Goal: Find specific page/section: Find specific page/section

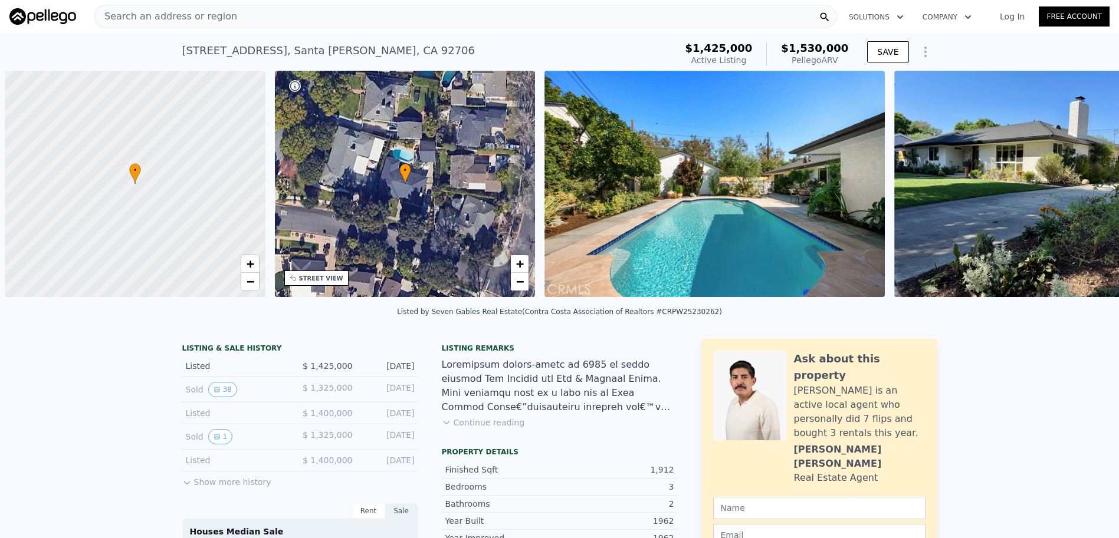
scroll to position [0, 5]
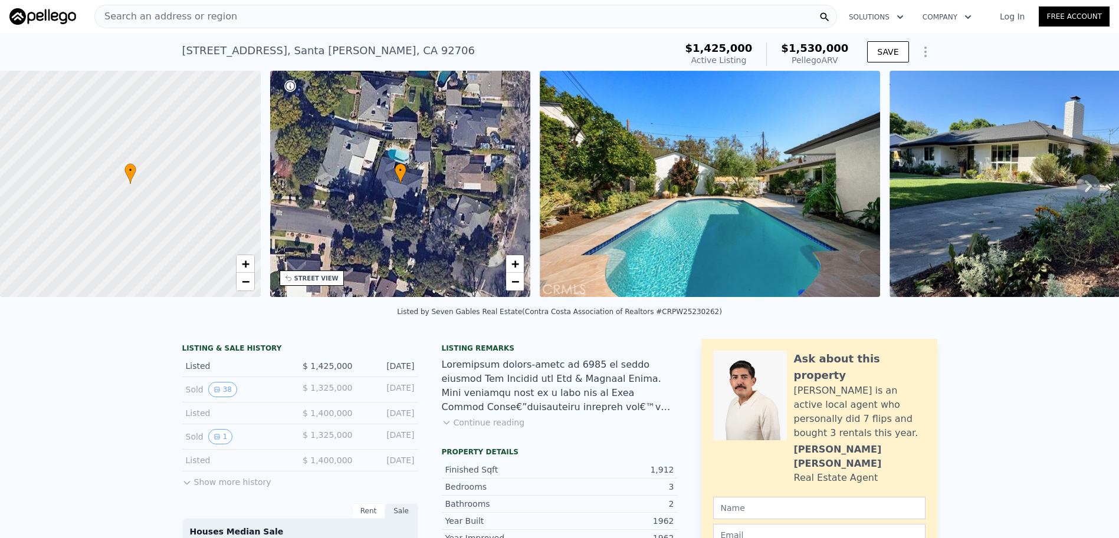
click at [247, 28] on div "Search an address or region Solutions Company Open main menu Log In Free Account" at bounding box center [559, 16] width 1100 height 28
click at [248, 26] on div "Search an address or region" at bounding box center [465, 17] width 742 height 24
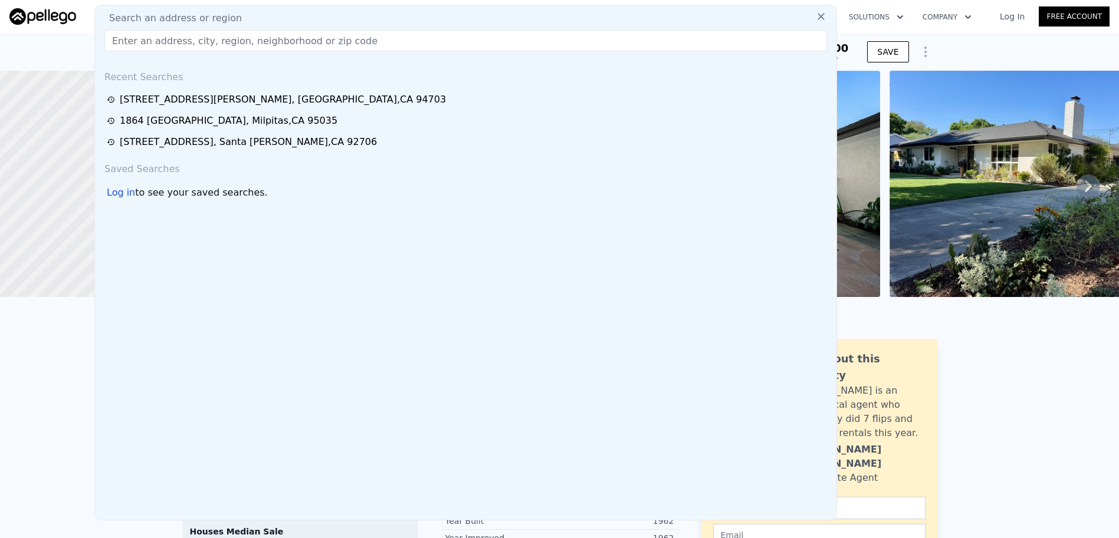
click at [247, 44] on input "text" at bounding box center [465, 40] width 722 height 21
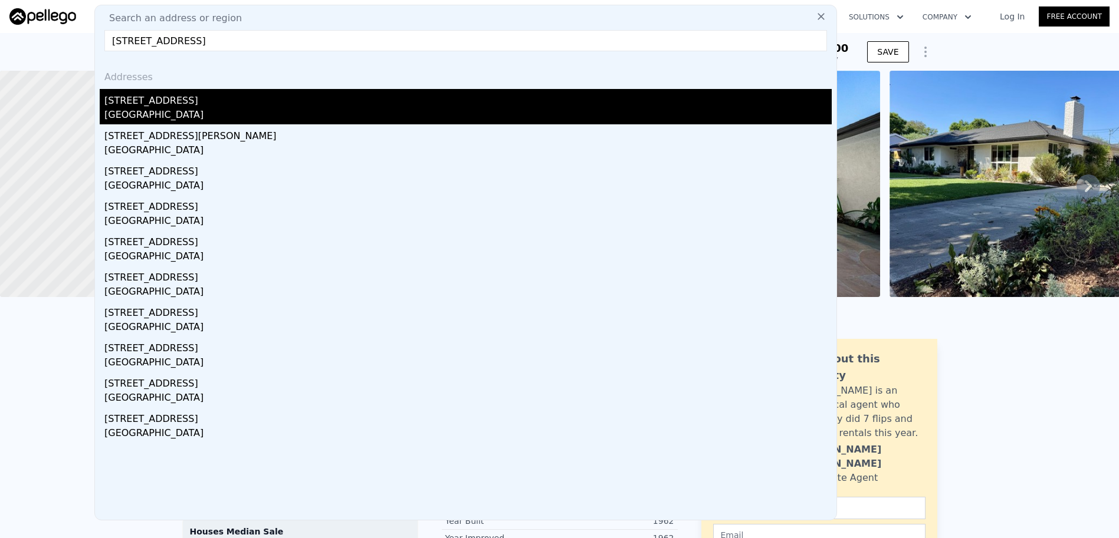
type input "[STREET_ADDRESS]"
click at [220, 98] on div "[STREET_ADDRESS]" at bounding box center [467, 98] width 727 height 19
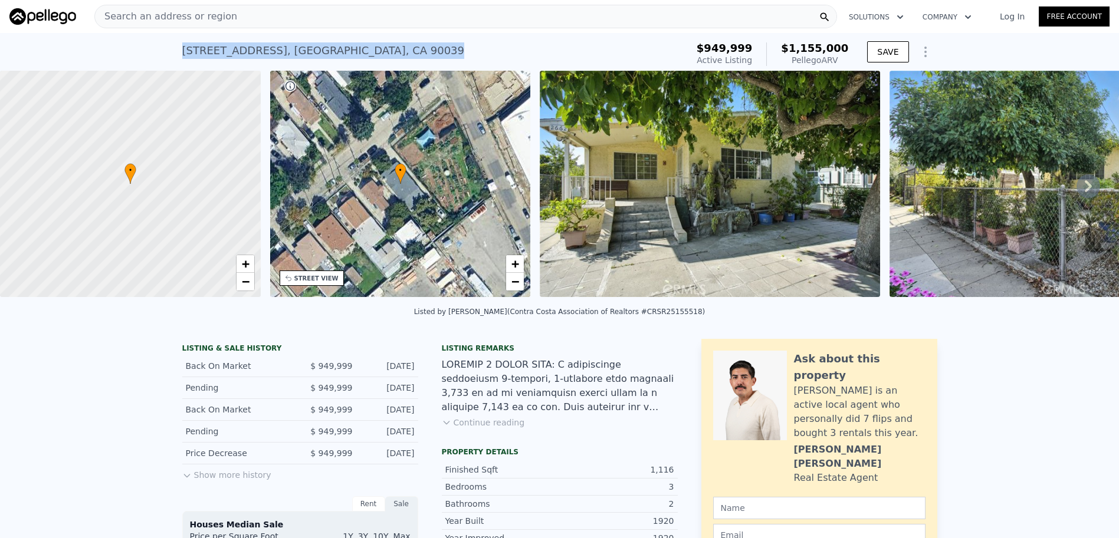
drag, startPoint x: 181, startPoint y: 54, endPoint x: 449, endPoint y: 60, distance: 267.8
click at [449, 60] on div "[STREET_ADDRESS] Active at $949,999 (~ARV $1.155m )" at bounding box center [432, 54] width 500 height 33
copy div "[STREET_ADDRESS]"
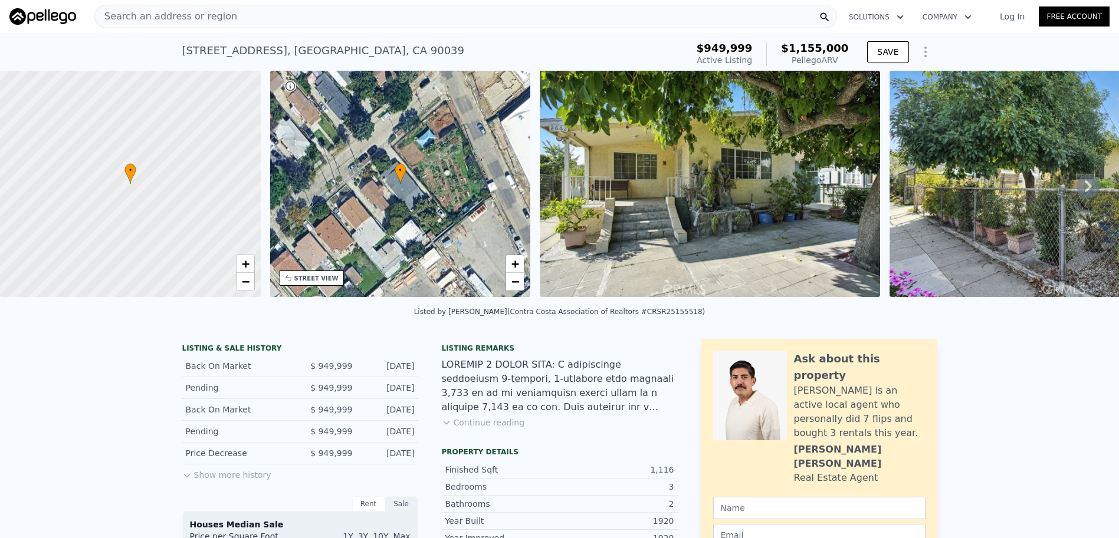
click at [369, 17] on div "Search an address or region" at bounding box center [465, 17] width 742 height 24
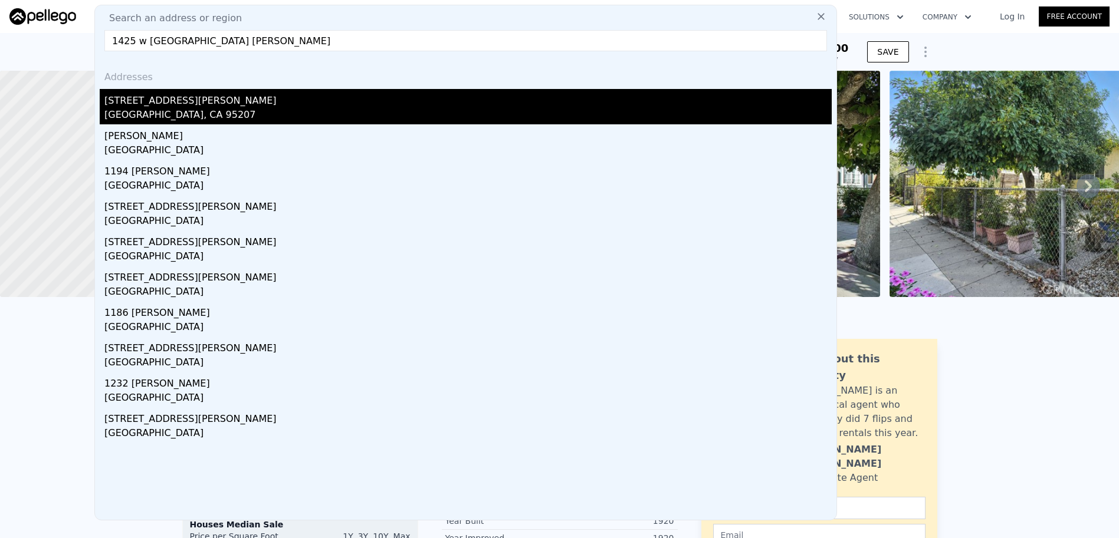
type input "1425 w [GEOGRAPHIC_DATA] [PERSON_NAME]"
click at [204, 101] on div "[STREET_ADDRESS][PERSON_NAME]" at bounding box center [467, 98] width 727 height 19
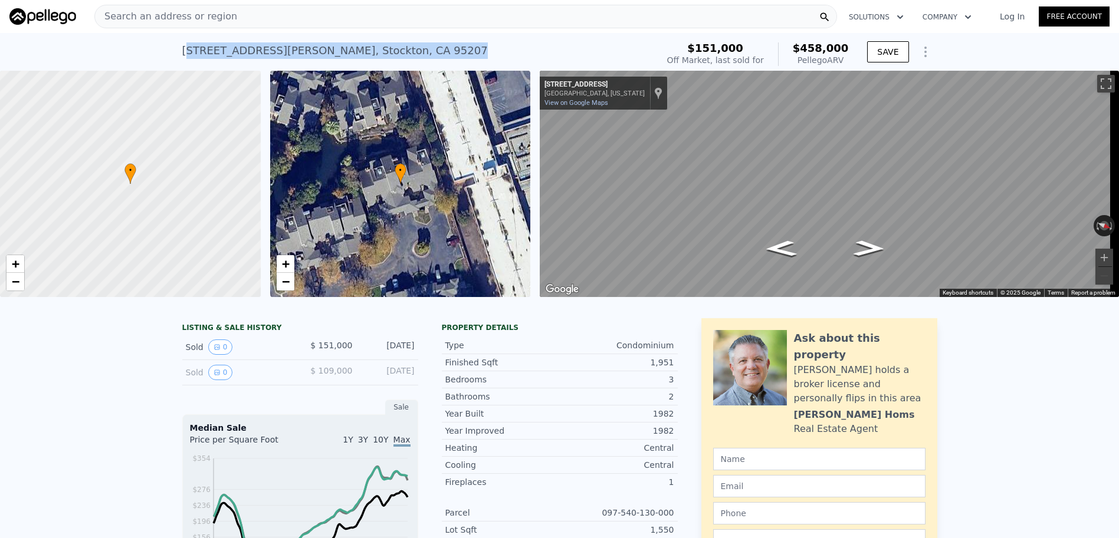
drag, startPoint x: 181, startPoint y: 52, endPoint x: 429, endPoint y: 54, distance: 247.7
click at [429, 54] on div "[STREET_ADDRESS][PERSON_NAME][PERSON_NAME] Sold [DATE] for $151k (~ARV $458k )" at bounding box center [417, 54] width 471 height 33
click at [422, 55] on div "[STREET_ADDRESS][PERSON_NAME][PERSON_NAME] Sold [DATE] for $151k (~ARV $458k )" at bounding box center [417, 54] width 471 height 33
drag, startPoint x: 420, startPoint y: 55, endPoint x: 159, endPoint y: 58, distance: 260.7
click at [159, 58] on div "[STREET_ADDRESS][PERSON_NAME] Sold [DATE] for $151k (~ARV $458k ) $151,000 Off …" at bounding box center [559, 52] width 1119 height 38
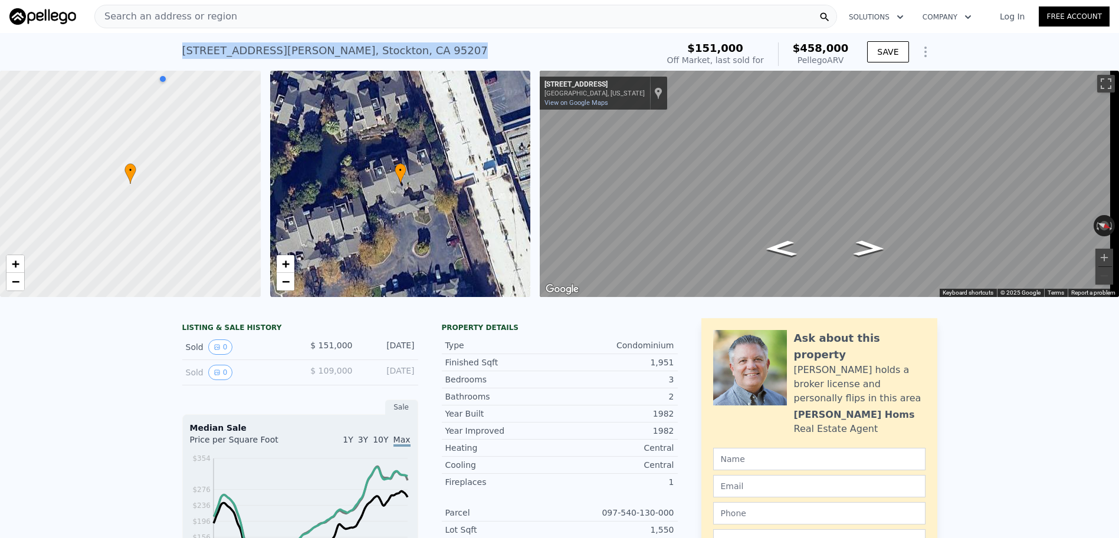
copy div "[STREET_ADDRESS][PERSON_NAME]"
click at [1059, 297] on div "• + − • + − ← Move left → Move right ↑ Move up ↓ Move down + Zoom in - Zoom out…" at bounding box center [559, 184] width 1119 height 226
copy div "[STREET_ADDRESS][PERSON_NAME]"
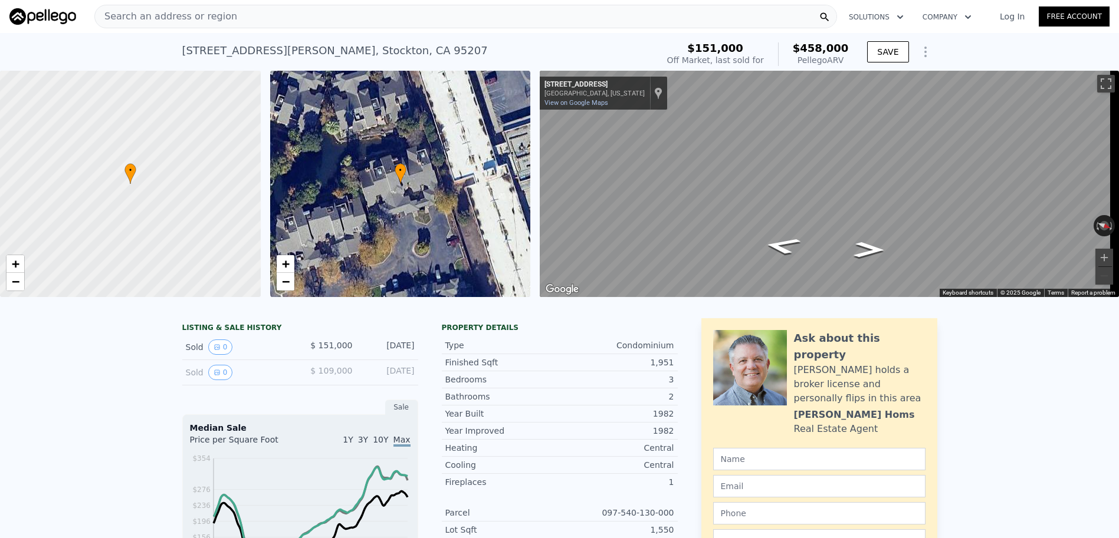
click at [271, 14] on div "Search an address or region" at bounding box center [465, 17] width 742 height 24
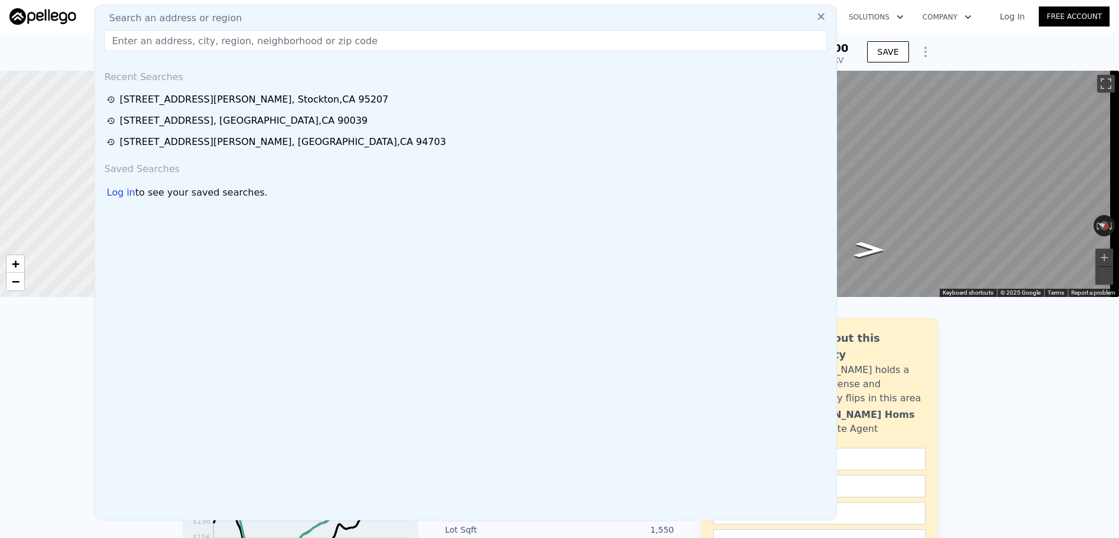
paste input "[STREET_ADDRESS][PERSON_NAME]"
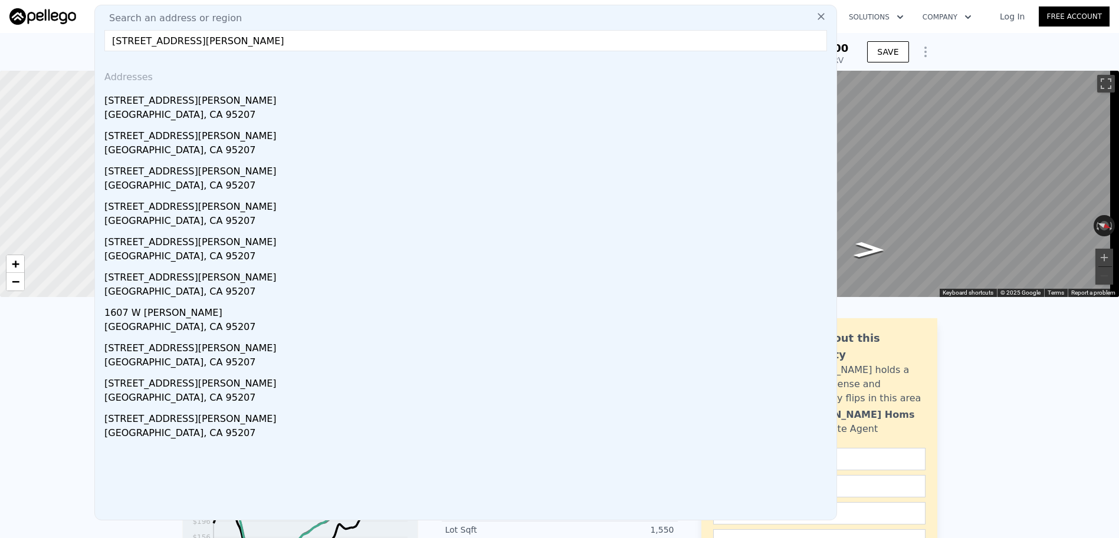
click at [192, 41] on input "[STREET_ADDRESS][PERSON_NAME]" at bounding box center [465, 40] width 722 height 21
click at [190, 41] on input "[STREET_ADDRESS][PERSON_NAME]" at bounding box center [465, 40] width 722 height 21
click at [361, 46] on input "[STREET_ADDRESS][PERSON_NAME]" at bounding box center [465, 40] width 722 height 21
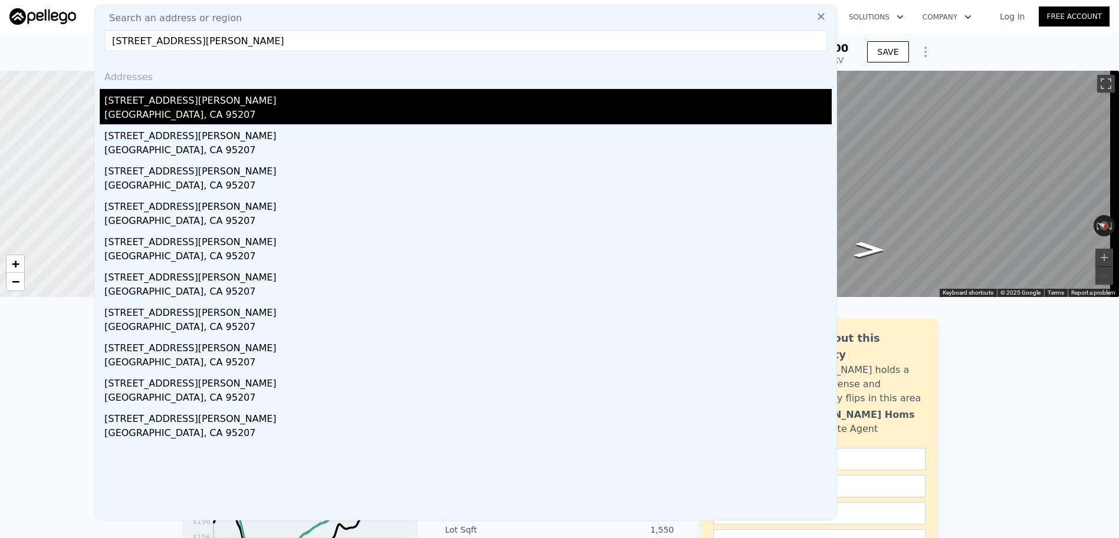
type input "[STREET_ADDRESS][PERSON_NAME]"
click at [188, 91] on div "[STREET_ADDRESS][PERSON_NAME]" at bounding box center [467, 98] width 727 height 19
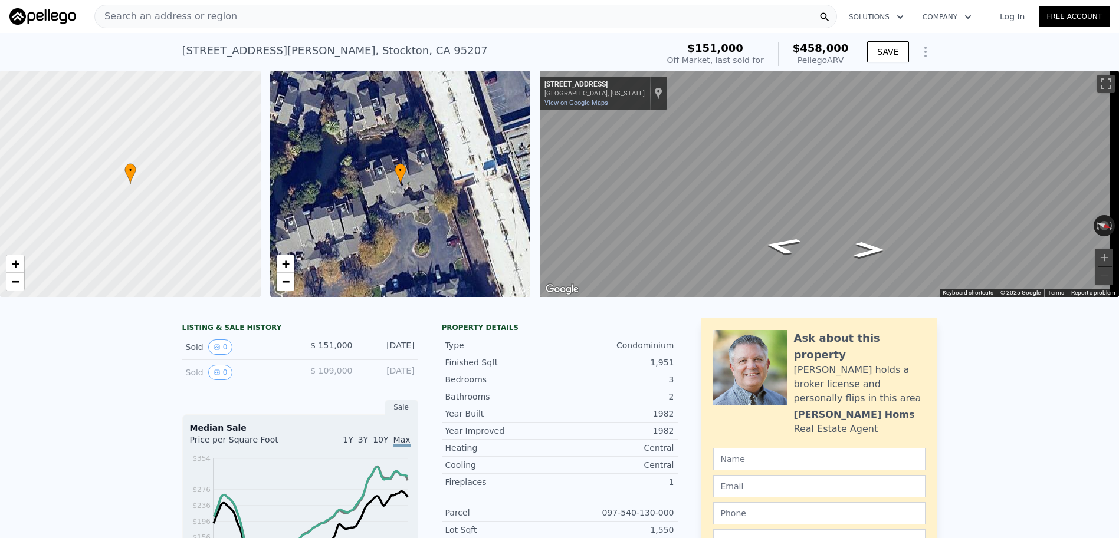
click at [267, 15] on div "Search an address or region" at bounding box center [465, 17] width 742 height 24
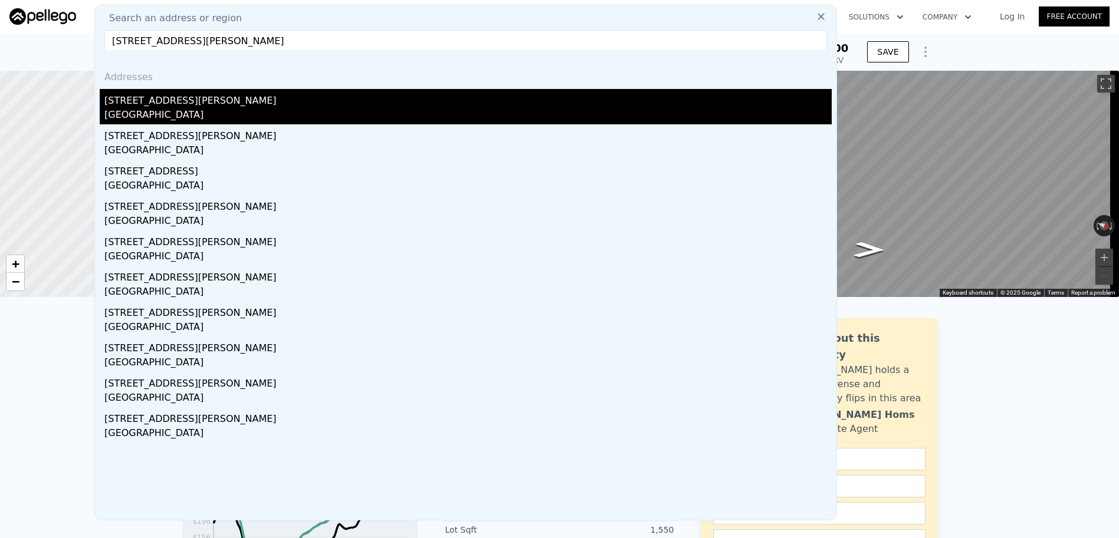
type input "[STREET_ADDRESS][PERSON_NAME]"
click at [288, 105] on div "[STREET_ADDRESS][PERSON_NAME]" at bounding box center [467, 98] width 727 height 19
